Goal: Transaction & Acquisition: Register for event/course

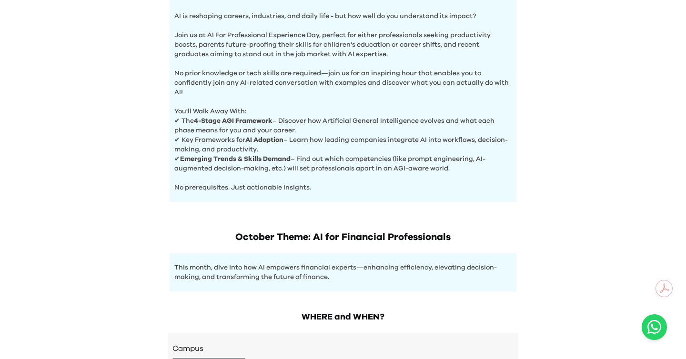
scroll to position [433, 0]
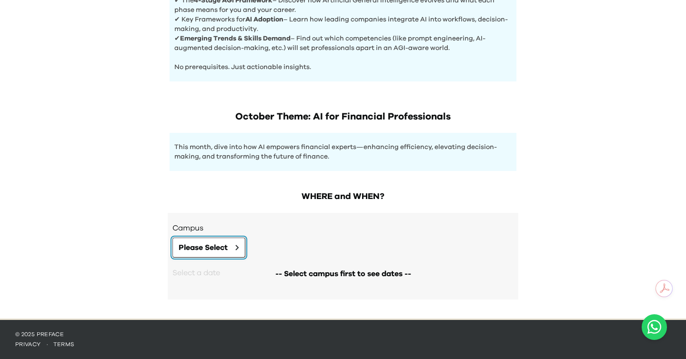
click at [210, 241] on button "Please Select" at bounding box center [209, 248] width 73 height 20
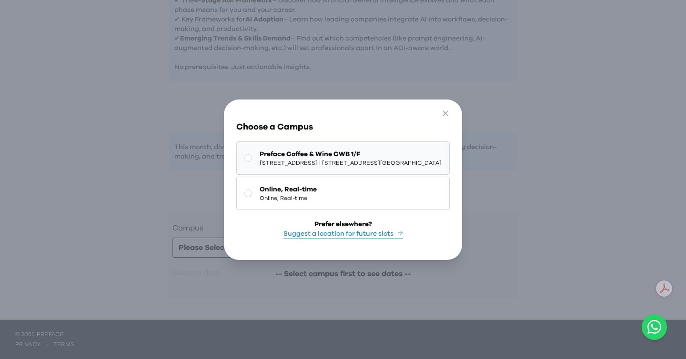
click at [271, 153] on span "Preface Coffee & Wine CWB 1/F" at bounding box center [351, 155] width 182 height 10
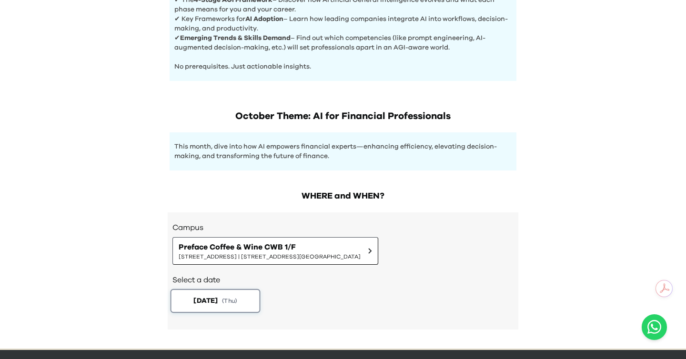
click at [210, 305] on span "[DATE]" at bounding box center [206, 301] width 24 height 10
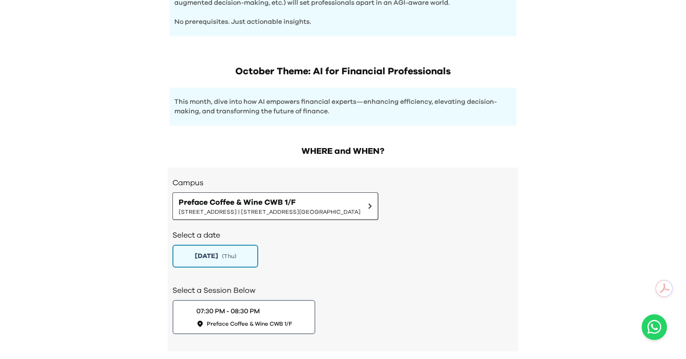
scroll to position [484, 0]
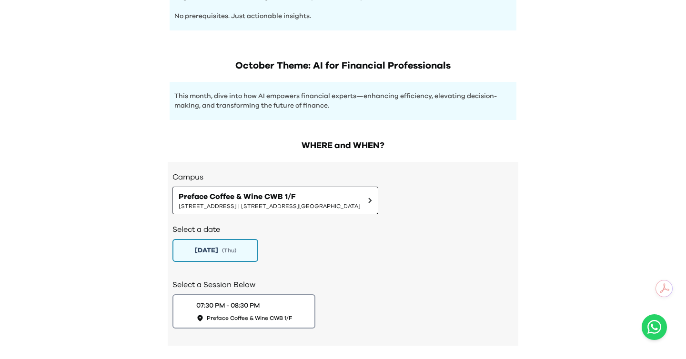
click at [227, 318] on span "Preface Coffee & Wine CWB 1/F" at bounding box center [249, 319] width 85 height 8
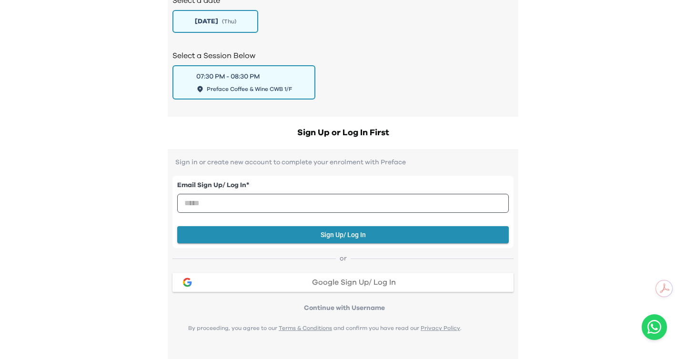
scroll to position [702, 0]
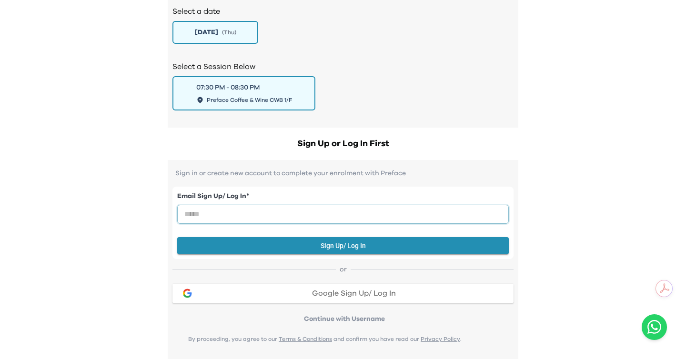
click at [264, 213] on input "email" at bounding box center [343, 214] width 332 height 19
type input "**********"
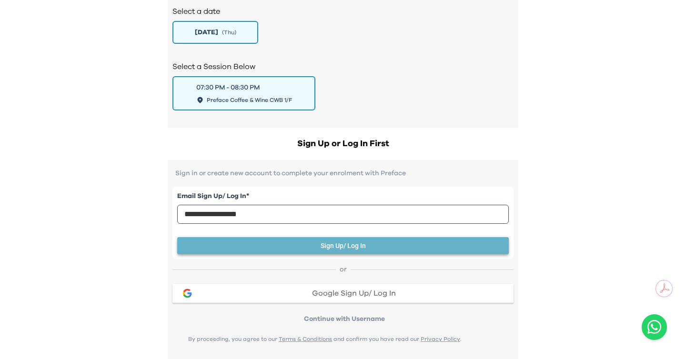
click at [343, 252] on button "Sign Up/ Log In" at bounding box center [343, 246] width 332 height 18
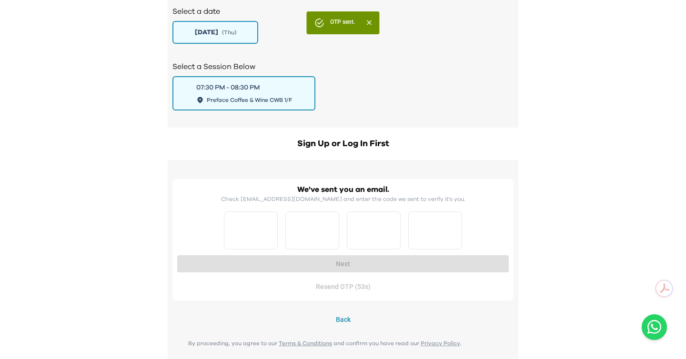
click at [284, 235] on div at bounding box center [343, 231] width 238 height 38
click at [223, 234] on div "We've sent you an email. Check [EMAIL_ADDRESS][DOMAIN_NAME] and enter the code …" at bounding box center [343, 217] width 332 height 66
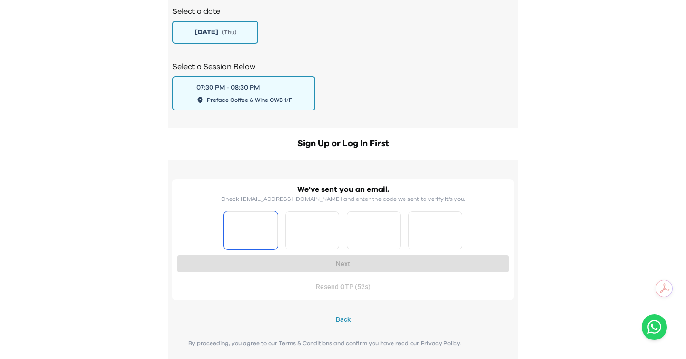
click at [242, 234] on input "Please enter OTP character 1" at bounding box center [251, 231] width 54 height 38
paste input "*"
type input "*"
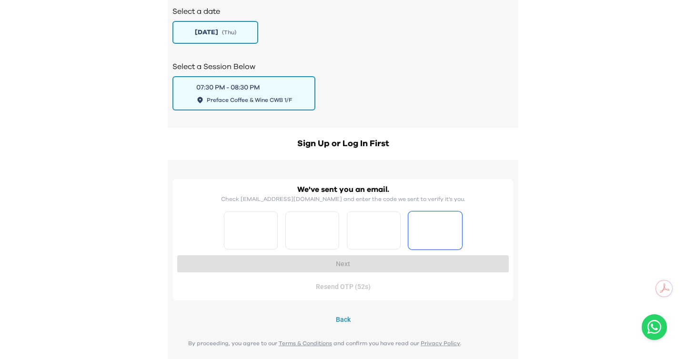
type input "*"
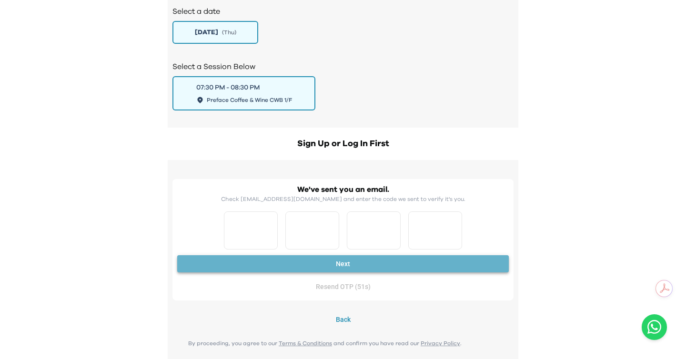
click at [271, 259] on button "Next" at bounding box center [343, 264] width 332 height 18
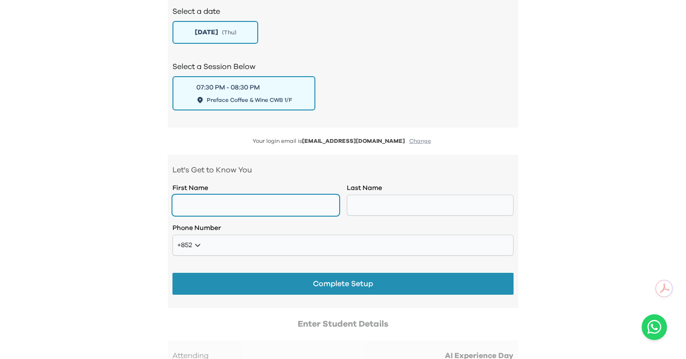
click at [223, 216] on div "Let's Get to Know You First Name Last Name Phone Number +852 **** **** *** *** …" at bounding box center [343, 231] width 341 height 134
click at [223, 208] on input "text" at bounding box center [256, 205] width 167 height 21
click at [276, 197] on input "text" at bounding box center [256, 205] width 167 height 21
click at [267, 209] on input "text" at bounding box center [256, 205] width 167 height 21
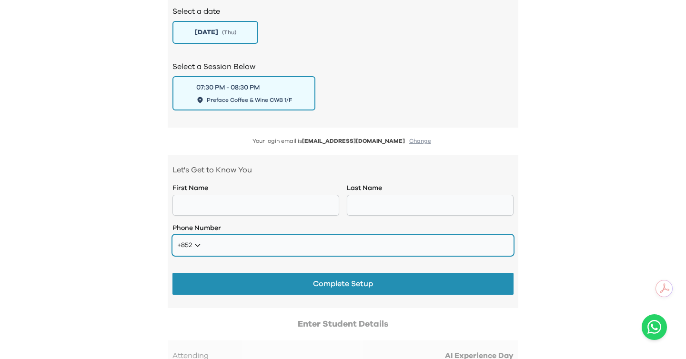
click at [289, 254] on input "tel" at bounding box center [343, 245] width 341 height 21
type input "********"
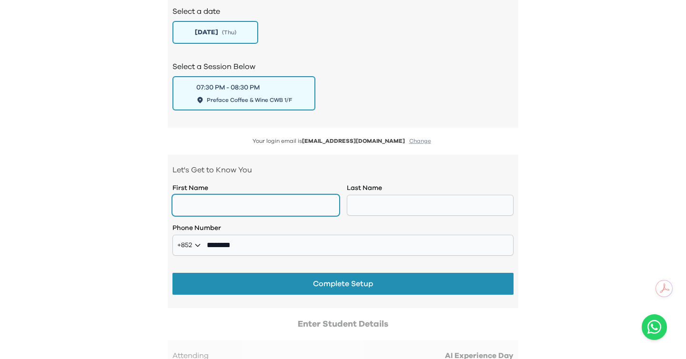
click at [249, 205] on input "text" at bounding box center [256, 205] width 167 height 21
type input "********"
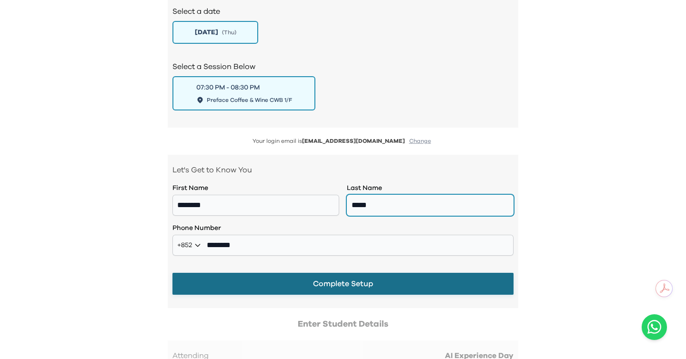
type input "*****"
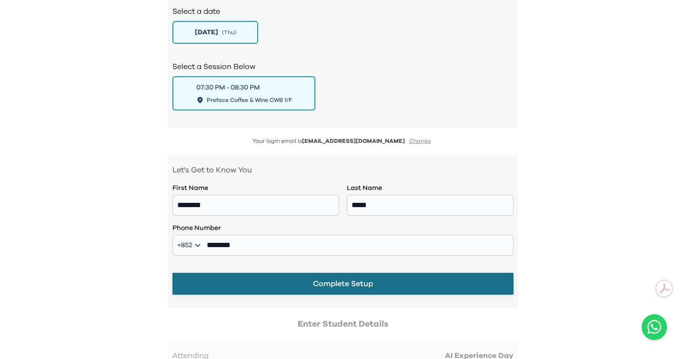
click at [310, 288] on button "Complete Setup" at bounding box center [343, 284] width 341 height 22
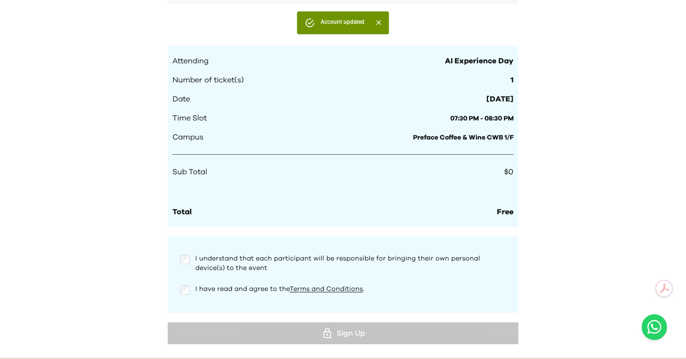
scroll to position [929, 0]
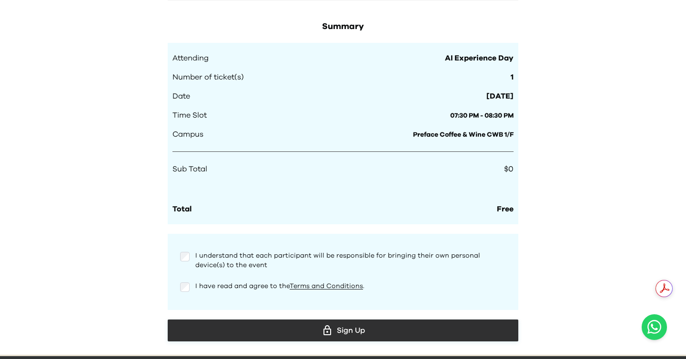
click at [251, 324] on button "Sign Up" at bounding box center [343, 331] width 351 height 22
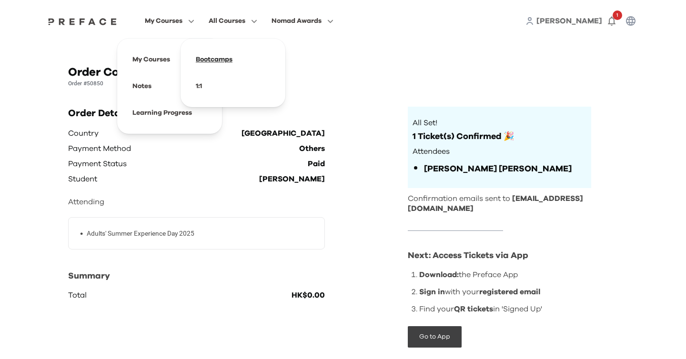
click at [222, 61] on span at bounding box center [233, 59] width 90 height 27
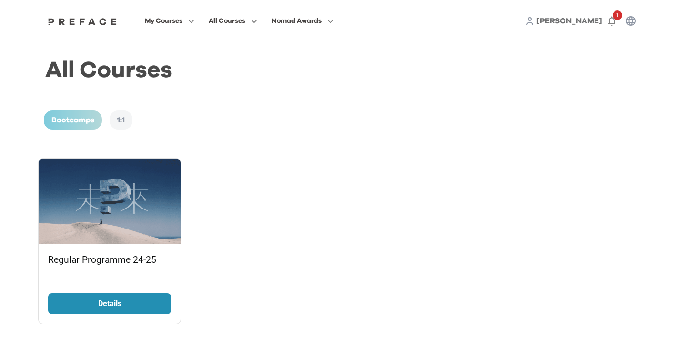
click at [122, 299] on p "Details" at bounding box center [109, 303] width 71 height 11
click at [145, 300] on p "Details" at bounding box center [109, 303] width 71 height 11
